Goal: Task Accomplishment & Management: Use online tool/utility

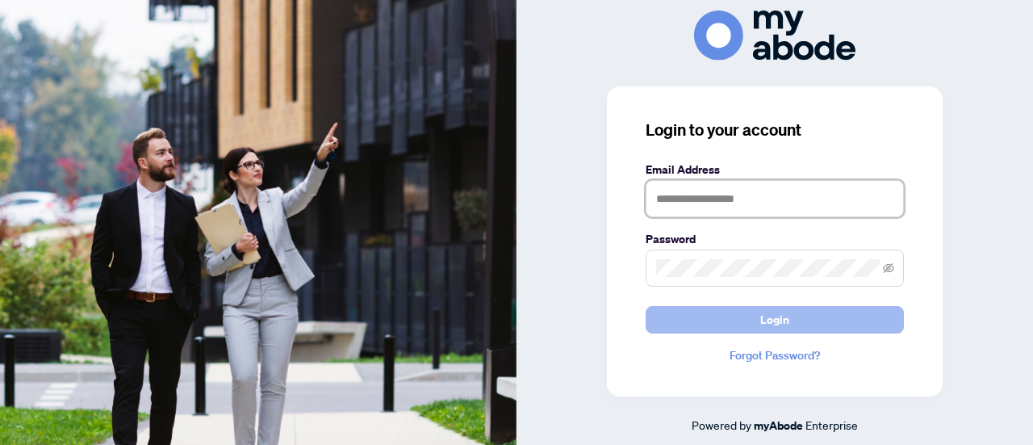
type input "**********"
click at [762, 324] on span "Login" at bounding box center [774, 320] width 29 height 26
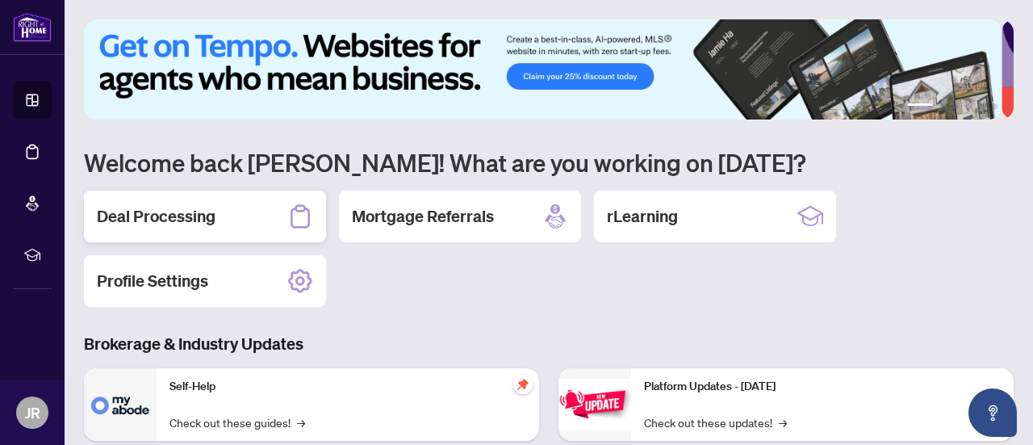
click at [258, 213] on div "Deal Processing" at bounding box center [205, 216] width 242 height 52
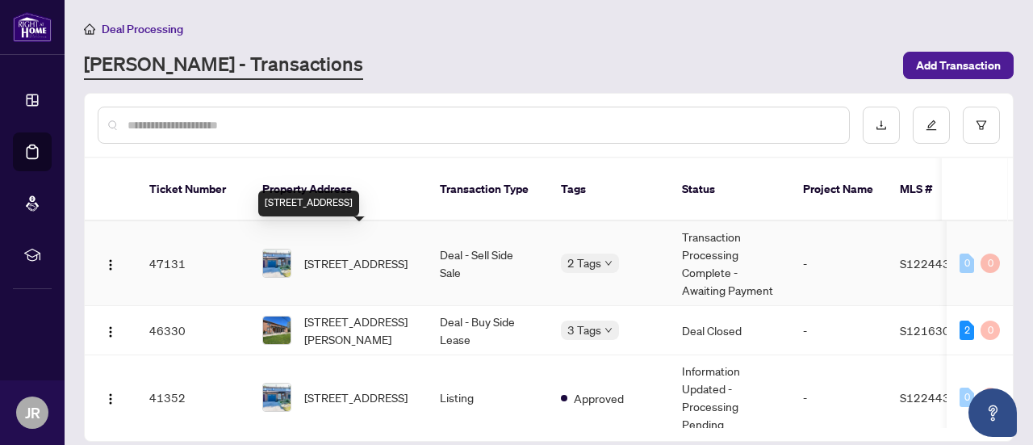
click at [352, 254] on span "[STREET_ADDRESS]" at bounding box center [355, 263] width 103 height 18
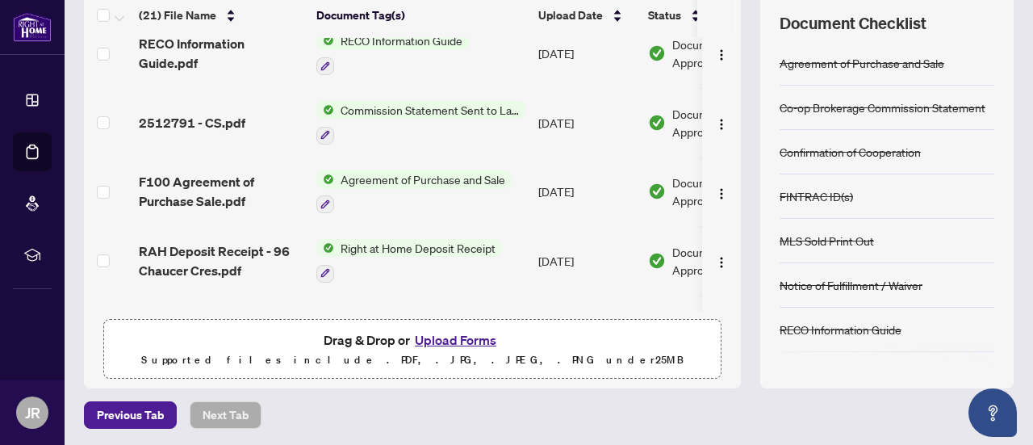
scroll to position [255, 0]
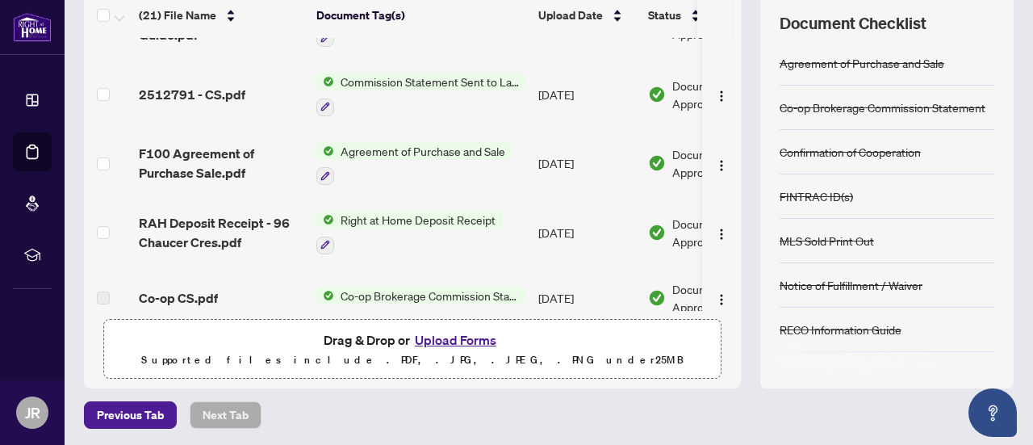
click at [460, 87] on div "Commission Statement Sent to Lawyer" at bounding box center [420, 95] width 209 height 44
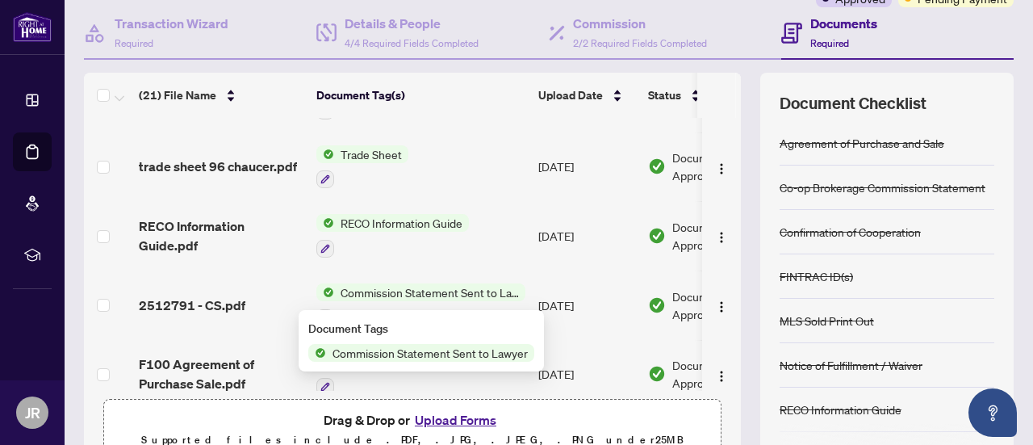
scroll to position [144, 0]
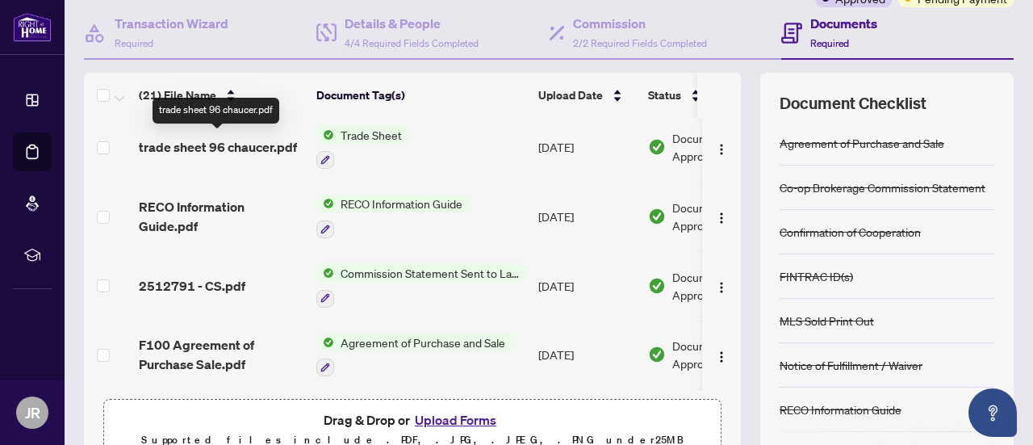
click at [230, 152] on span "trade sheet 96 chaucer.pdf" at bounding box center [218, 146] width 158 height 19
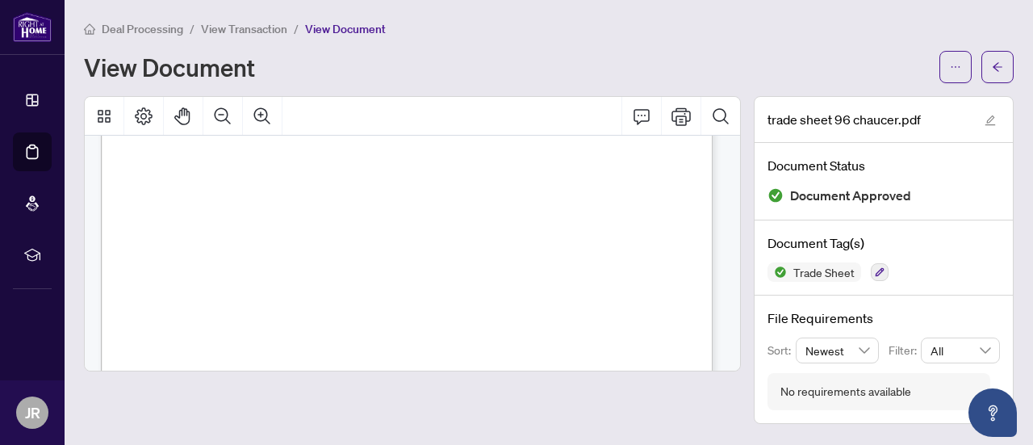
scroll to position [211, 0]
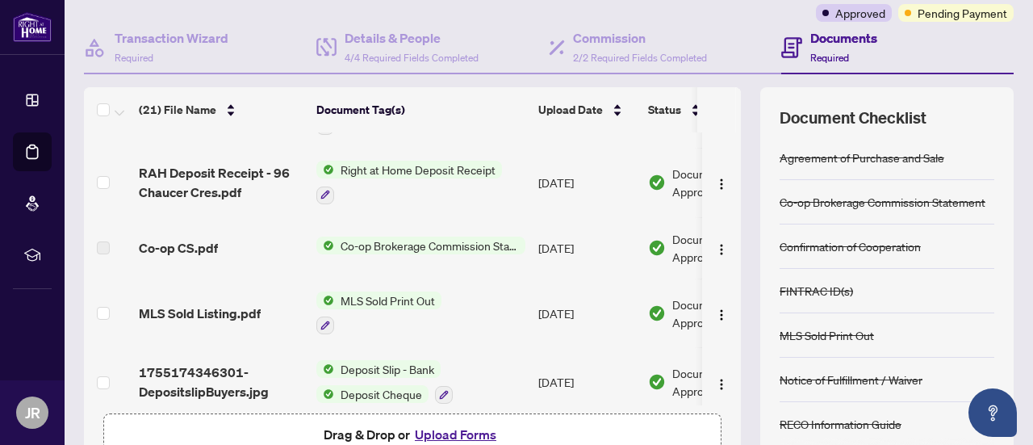
scroll to position [396, 0]
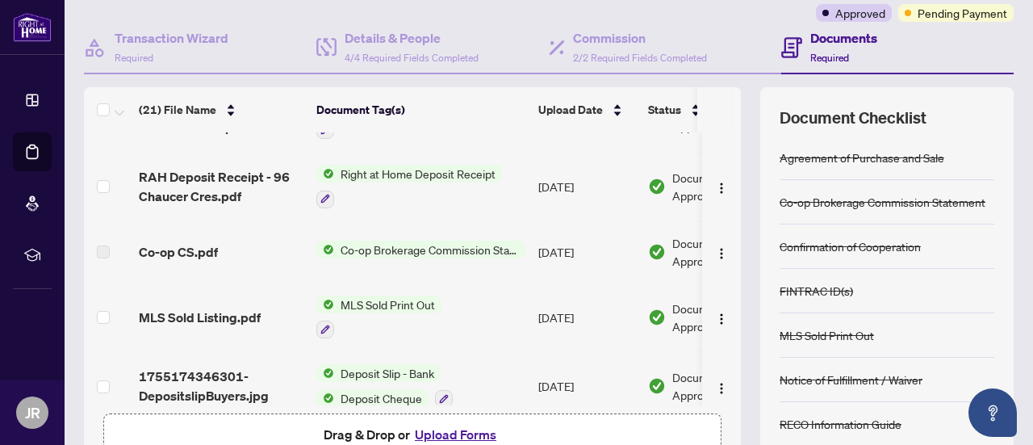
click at [430, 241] on span "Co-op Brokerage Commission Statement" at bounding box center [429, 250] width 191 height 18
click at [202, 246] on span "Co-op CS.pdf" at bounding box center [178, 251] width 79 height 19
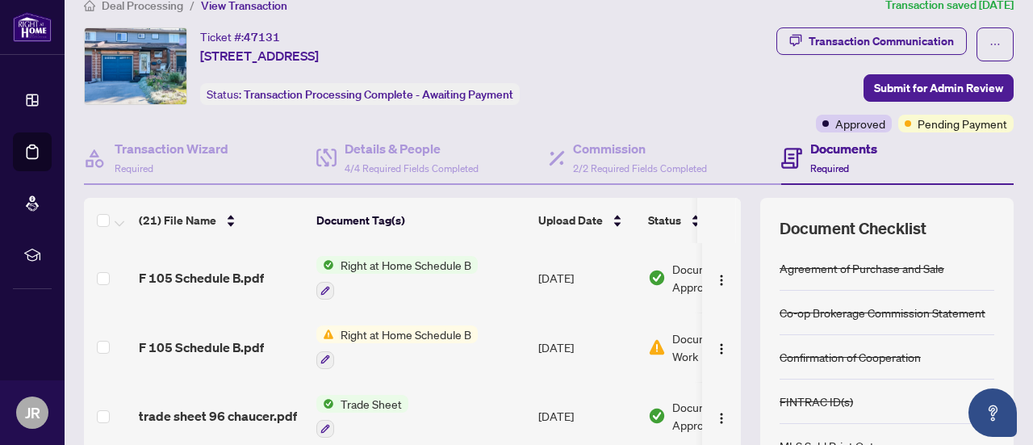
scroll to position [0, 0]
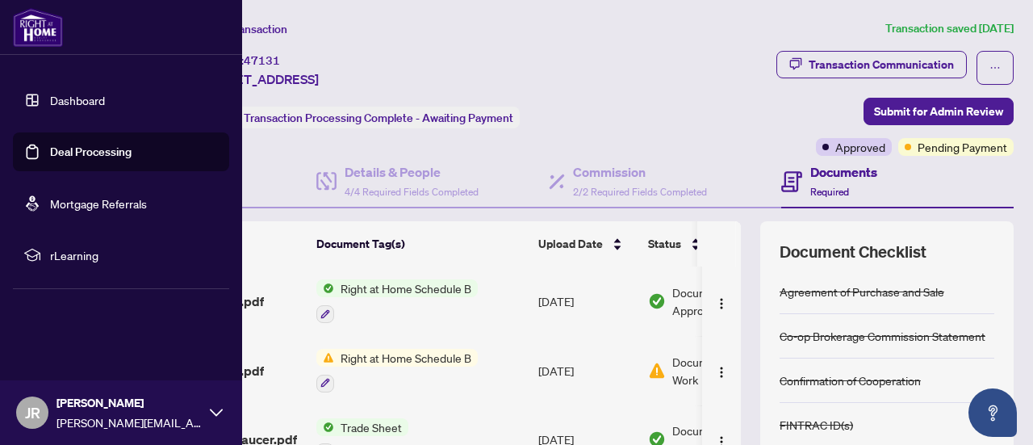
click at [82, 94] on link "Dashboard" at bounding box center [77, 100] width 55 height 15
